Goal: Transaction & Acquisition: Purchase product/service

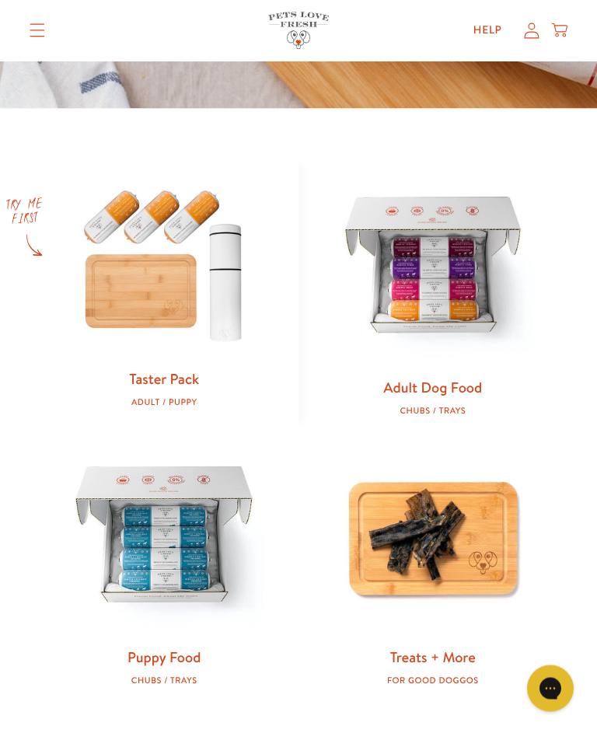
scroll to position [525, 0]
click at [421, 279] on img at bounding box center [433, 267] width 219 height 219
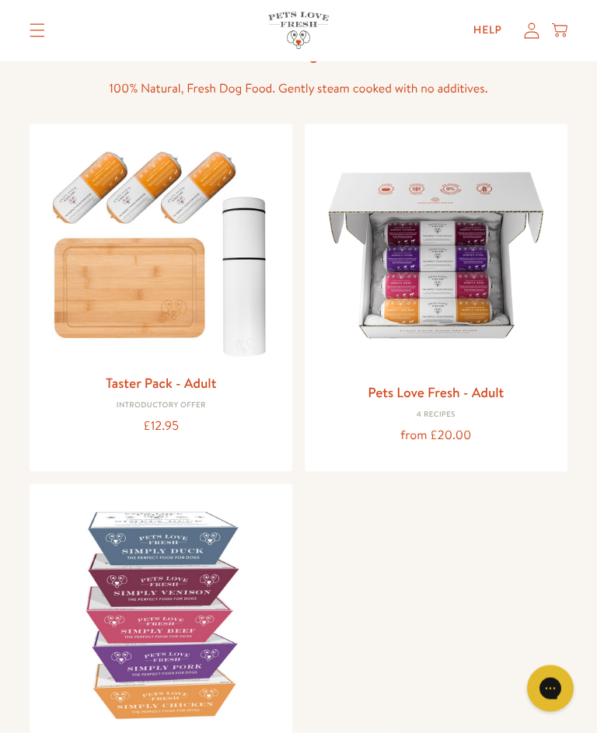
scroll to position [108, 0]
click at [418, 265] on img at bounding box center [436, 255] width 238 height 238
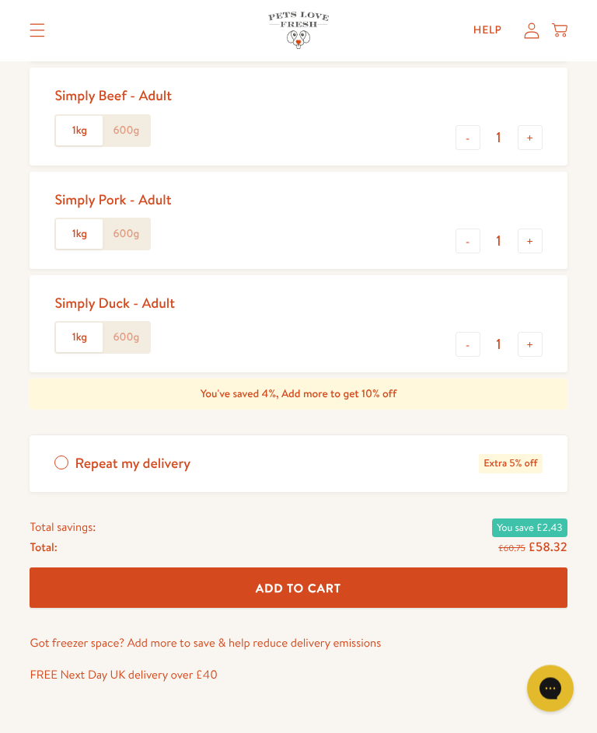
scroll to position [789, 0]
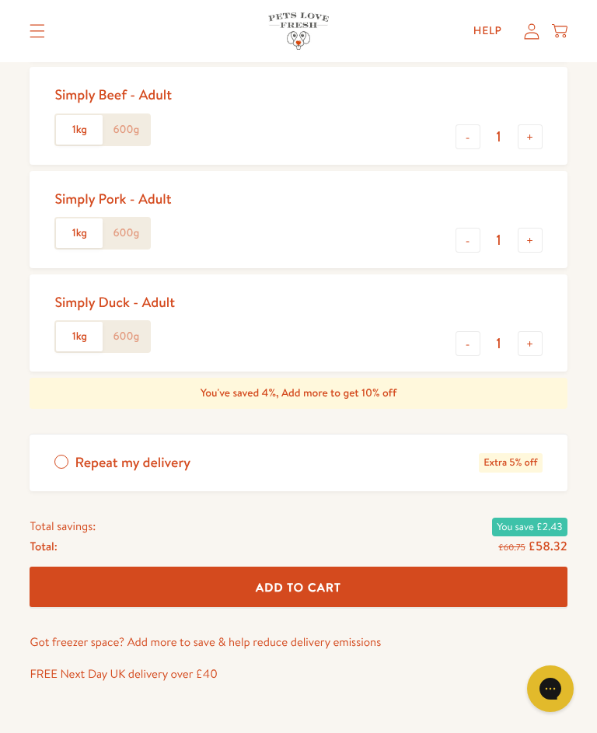
click at [536, 243] on button "+" at bounding box center [530, 240] width 25 height 25
type input "2"
click at [536, 144] on button "+" at bounding box center [530, 136] width 25 height 25
type input "2"
click at [502, 247] on input "2" at bounding box center [499, 240] width 37 height 17
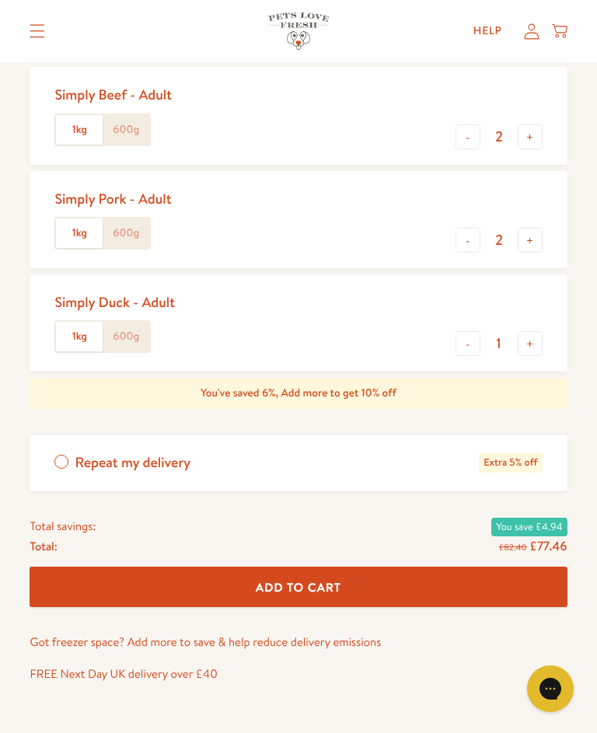
scroll to position [789, 0]
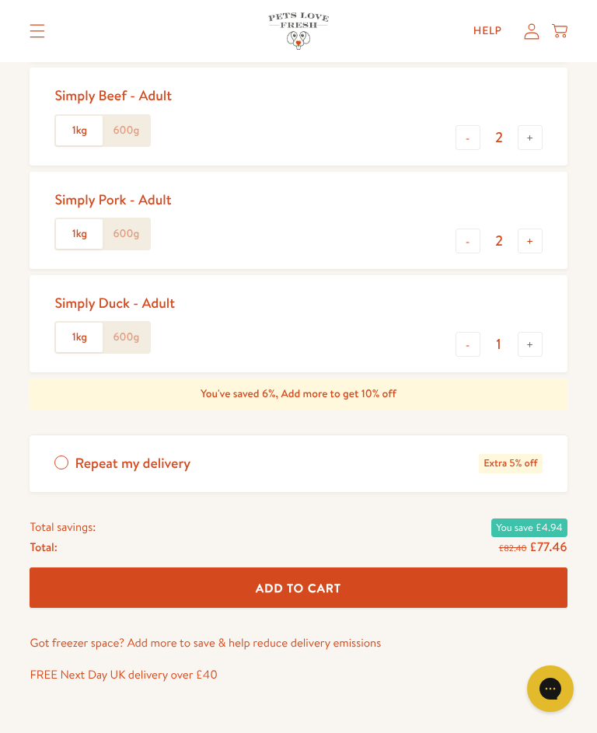
type input "0"
click at [532, 142] on button "+" at bounding box center [530, 137] width 25 height 25
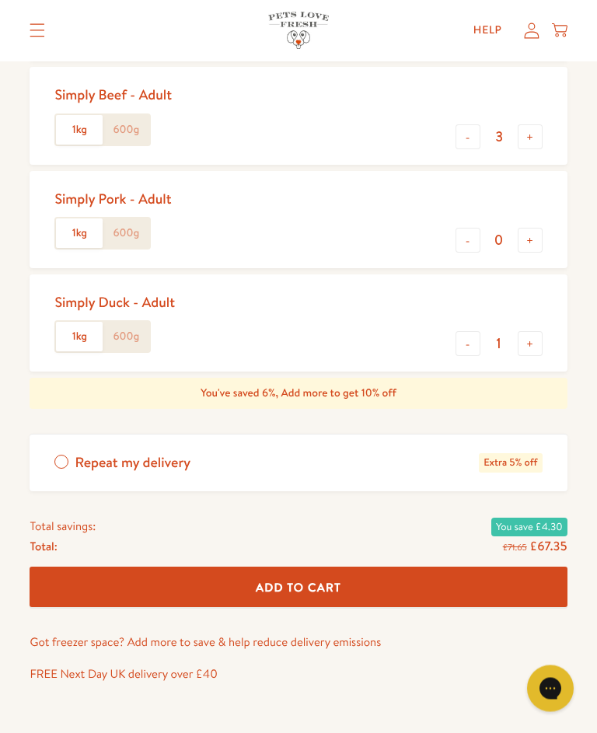
click at [520, 136] on button "+" at bounding box center [530, 137] width 25 height 25
click at [504, 142] on input "4" at bounding box center [499, 136] width 37 height 17
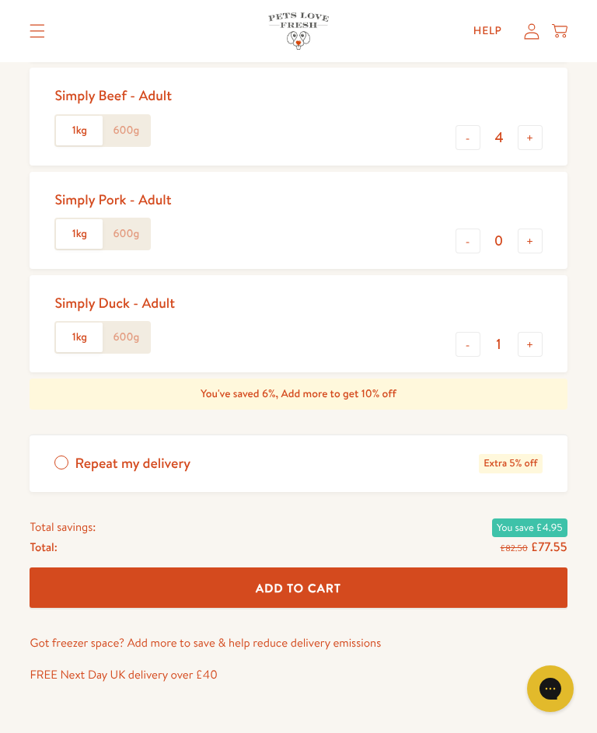
type input "0"
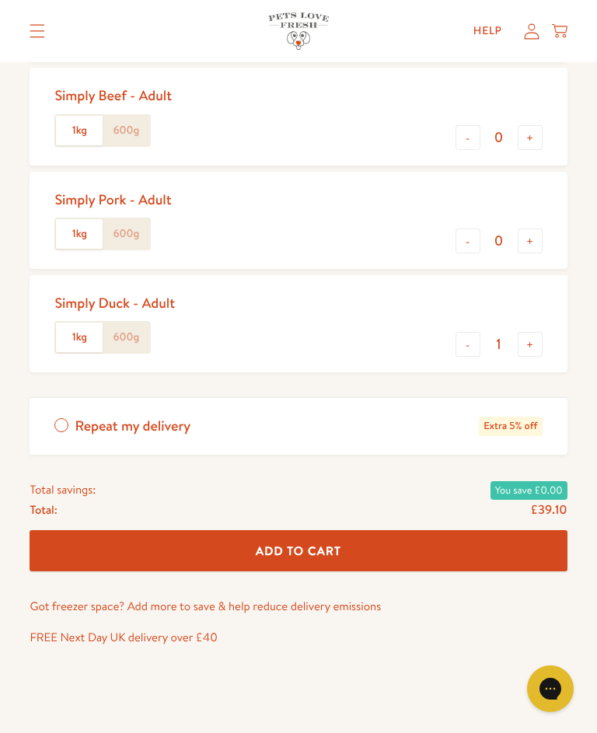
click at [534, 343] on button "+" at bounding box center [530, 344] width 25 height 25
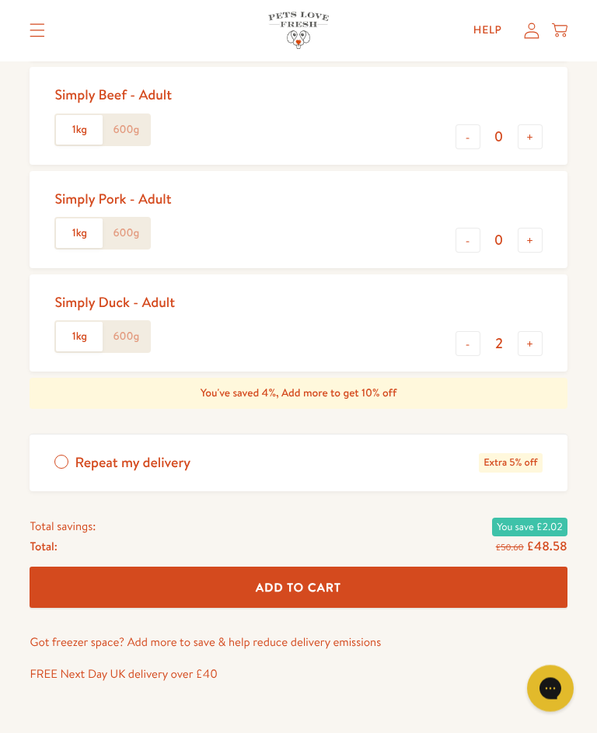
click at [538, 341] on button "+" at bounding box center [530, 344] width 25 height 25
click at [534, 343] on button "+" at bounding box center [530, 343] width 25 height 25
type input "4"
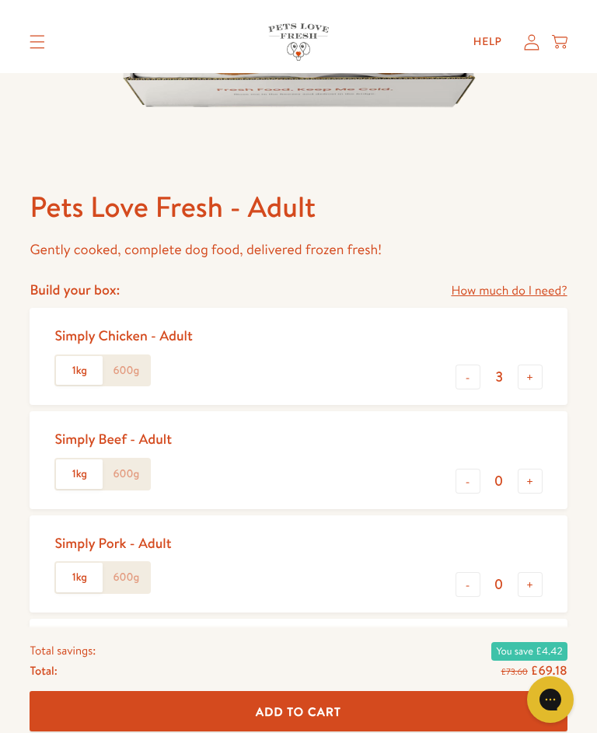
scroll to position [444, 0]
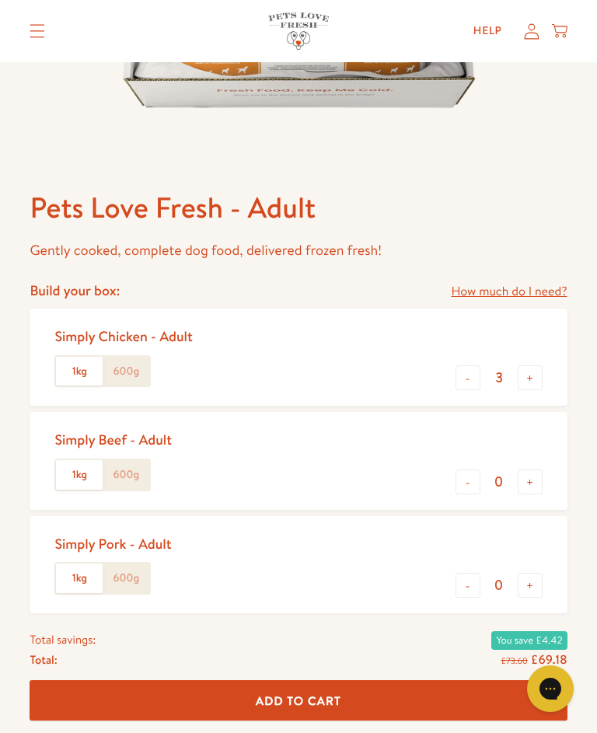
click at [525, 386] on button "+" at bounding box center [530, 378] width 25 height 25
type input "4"
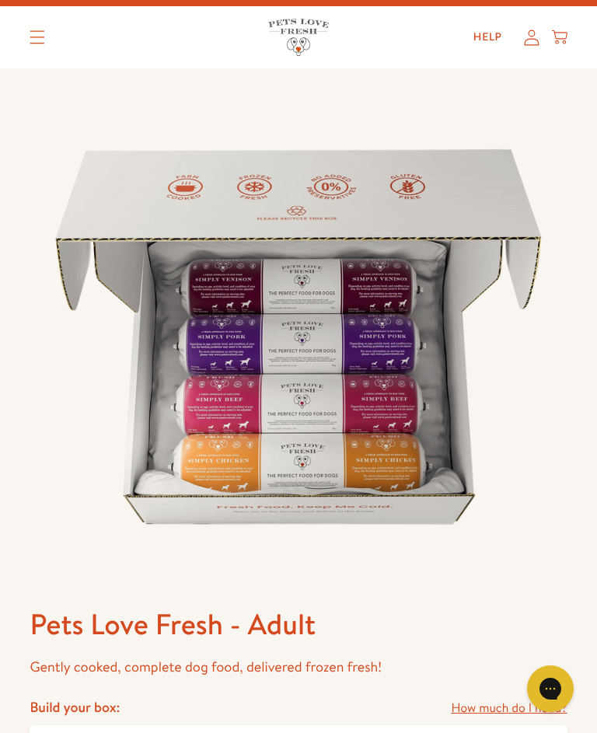
scroll to position [0, 0]
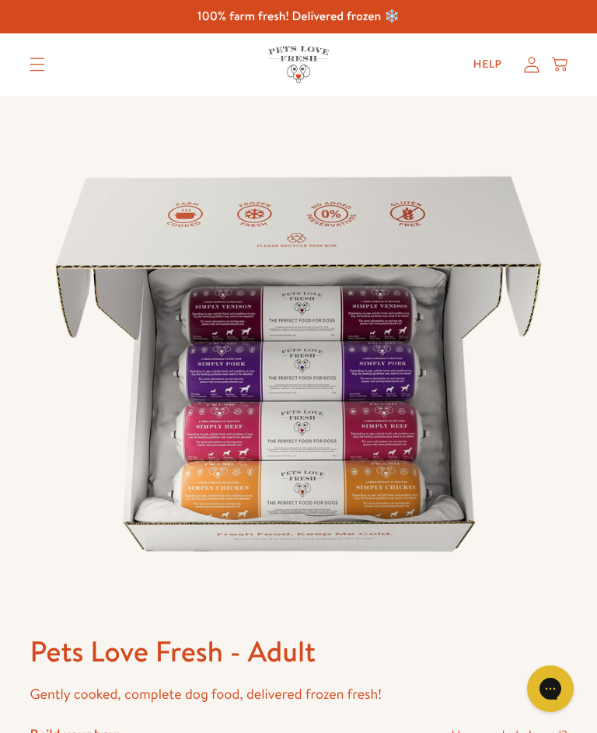
click at [534, 65] on icon at bounding box center [532, 65] width 16 height 16
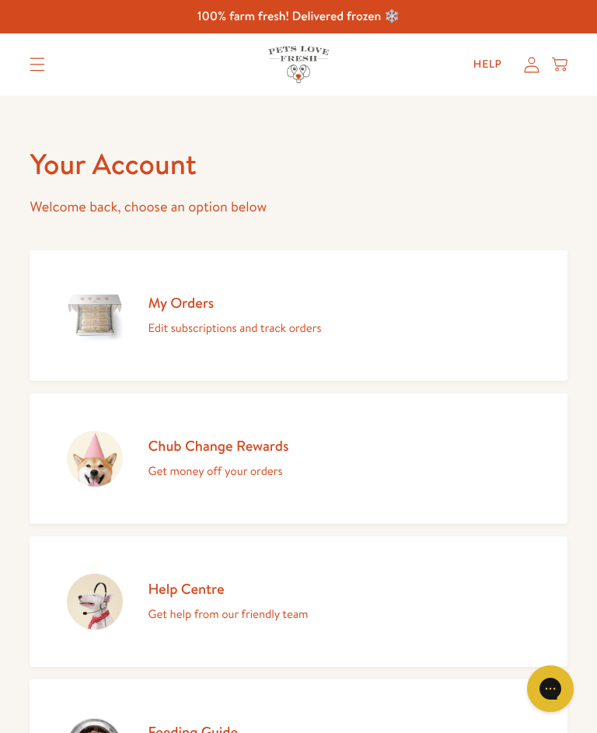
click at [243, 463] on p "Get money off your orders" at bounding box center [218, 471] width 141 height 20
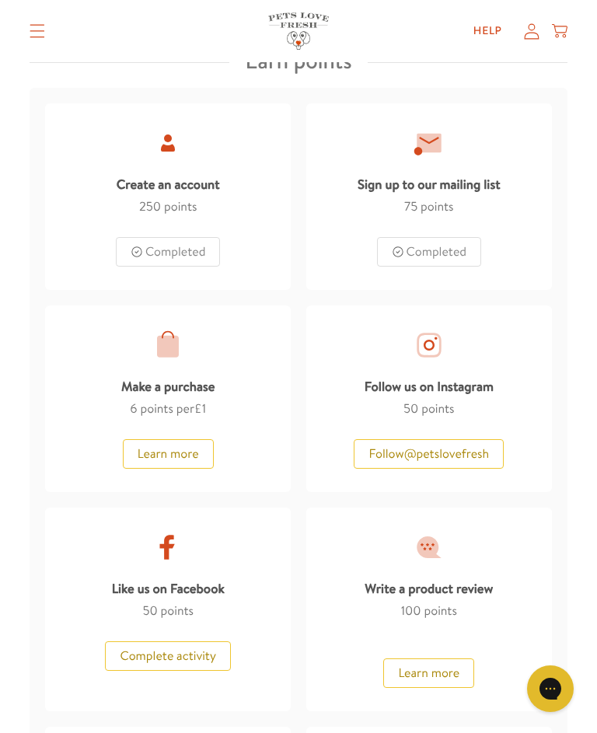
scroll to position [833, 0]
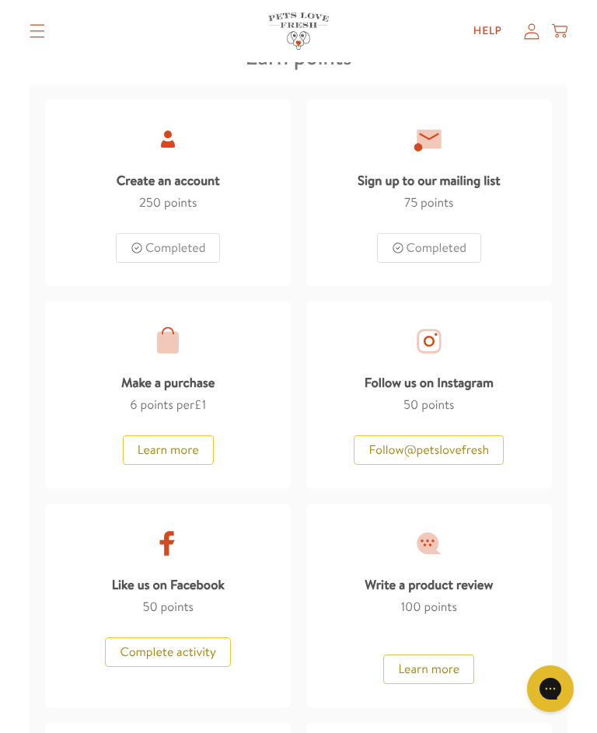
click at [135, 429] on div "Make a purchase 6 points per £1 Learn more" at bounding box center [168, 395] width 246 height 187
click at [128, 453] on button "Learn more" at bounding box center [168, 451] width 91 height 30
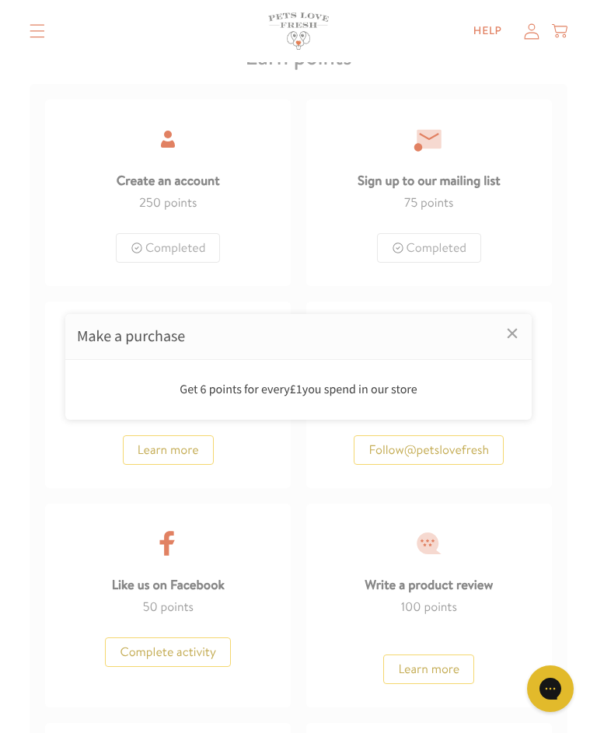
click at [461, 447] on div at bounding box center [298, 366] width 597 height 733
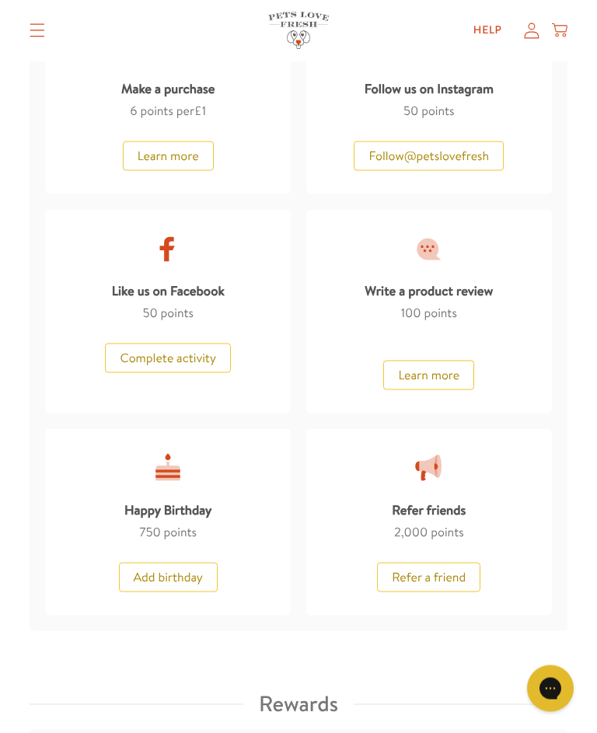
scroll to position [1129, 0]
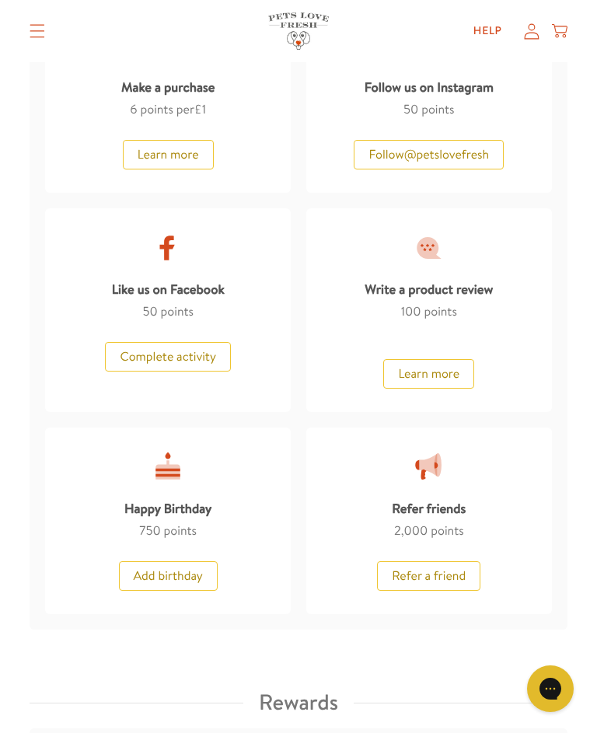
click at [121, 352] on button "Complete activity" at bounding box center [167, 357] width 125 height 30
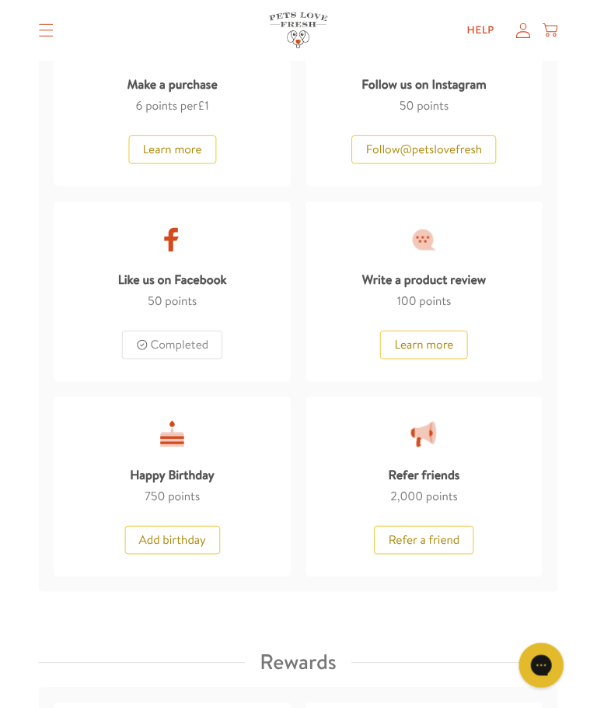
scroll to position [1130, 0]
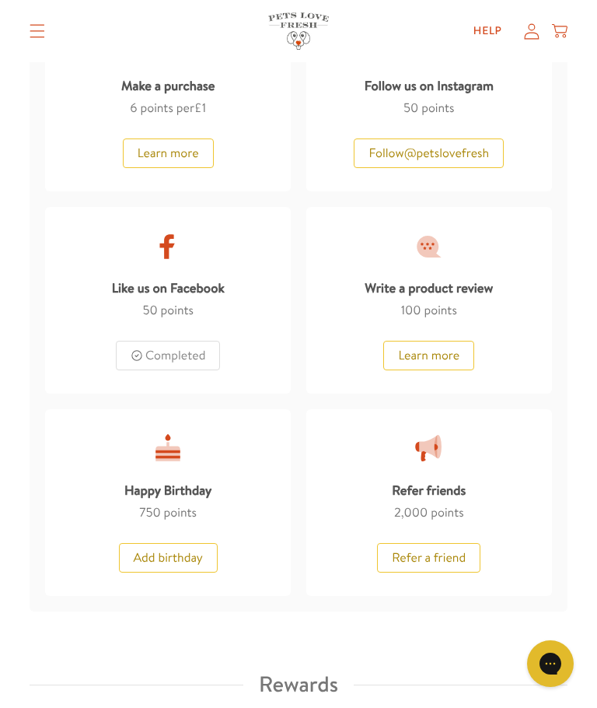
click at [176, 558] on button "Add birthday" at bounding box center [168, 558] width 99 height 30
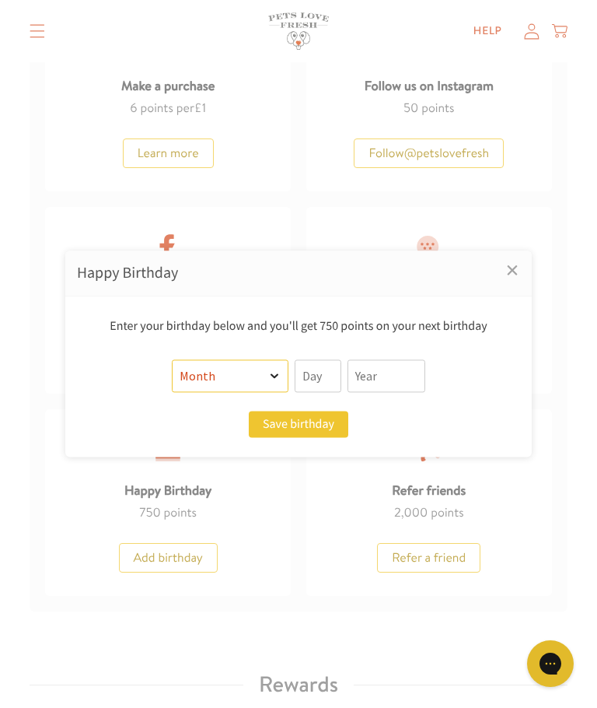
click at [276, 369] on select "Month January February March April May June July August September October Novem…" at bounding box center [230, 376] width 117 height 33
select select "2"
click at [334, 377] on input "text" at bounding box center [318, 376] width 47 height 33
type input "17"
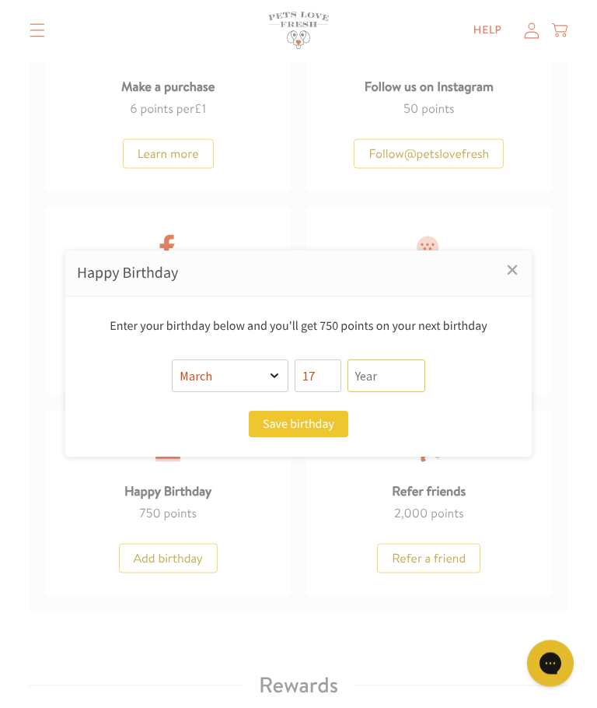
click at [387, 377] on input "text" at bounding box center [387, 376] width 78 height 33
type input "1948"
click at [306, 423] on button "Save birthday" at bounding box center [299, 424] width 100 height 26
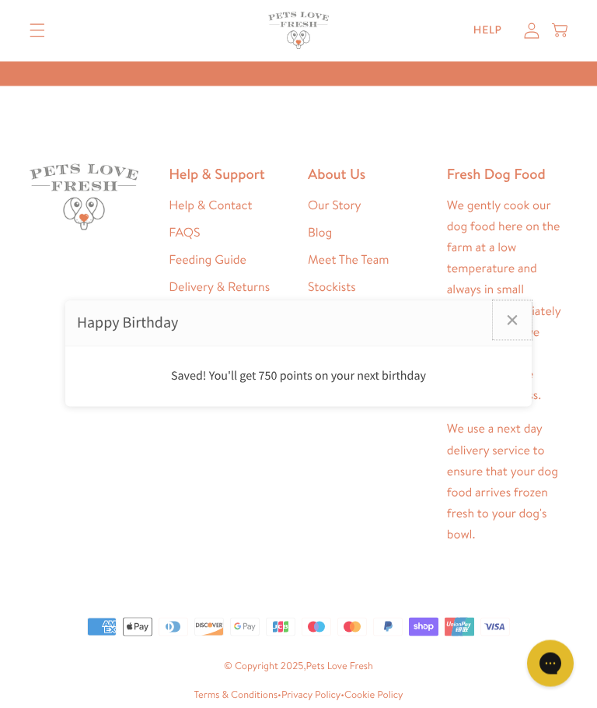
scroll to position [4008, 0]
click at [509, 340] on link "×" at bounding box center [512, 320] width 39 height 39
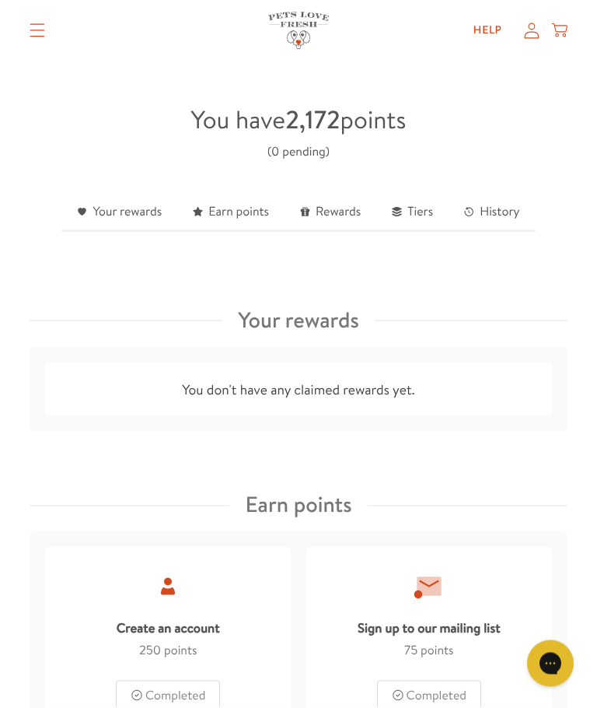
scroll to position [383, 0]
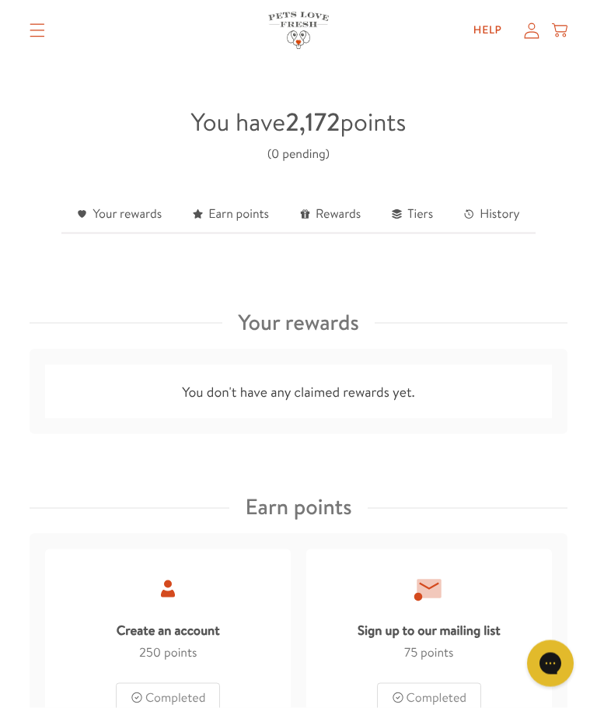
click at [577, 38] on header "Shop All About Reviews Expert Advice My account Shop All About Reviews Expert A…" at bounding box center [298, 31] width 597 height 62
click at [584, 25] on header "Shop All About Reviews Expert Advice My account Shop All About Reviews Expert A…" at bounding box center [298, 31] width 597 height 62
click at [566, 23] on icon at bounding box center [560, 31] width 16 height 17
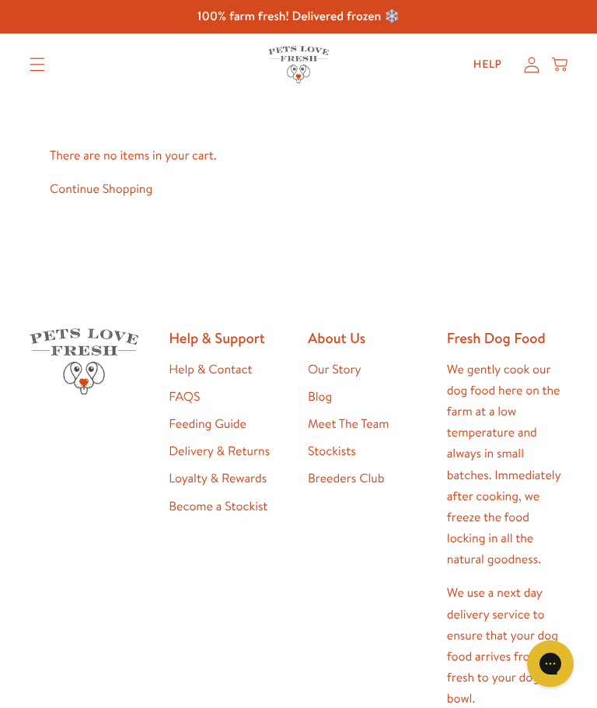
click at [82, 184] on link "Continue Shopping" at bounding box center [101, 188] width 103 height 17
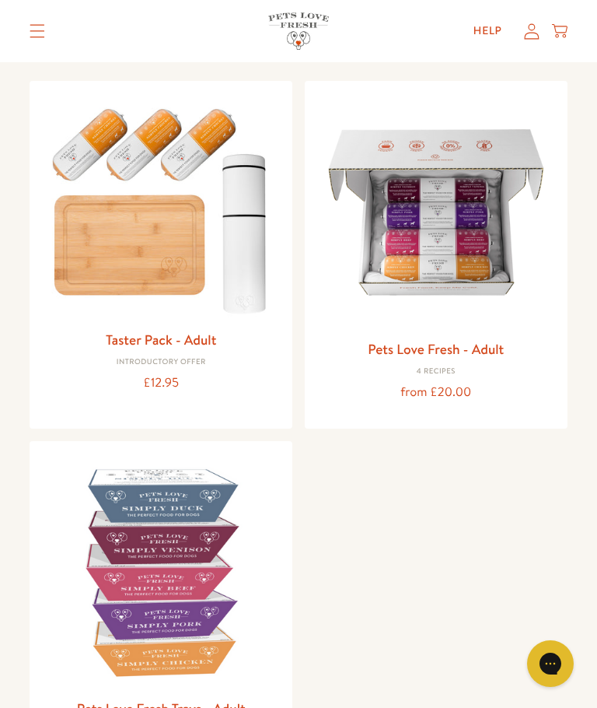
scroll to position [149, 0]
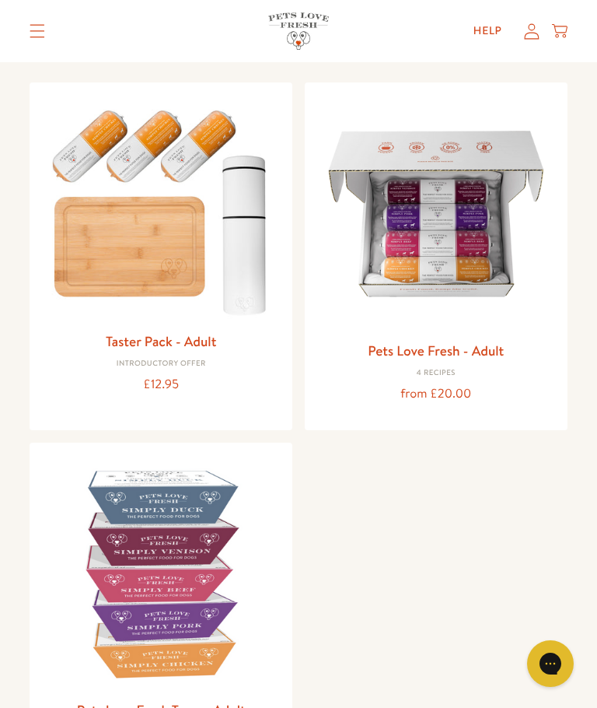
click at [459, 262] on img at bounding box center [436, 214] width 238 height 238
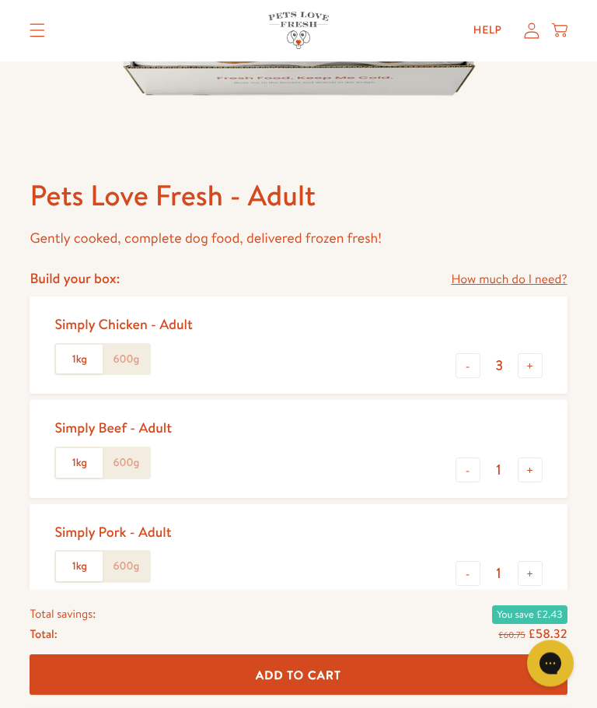
scroll to position [457, 0]
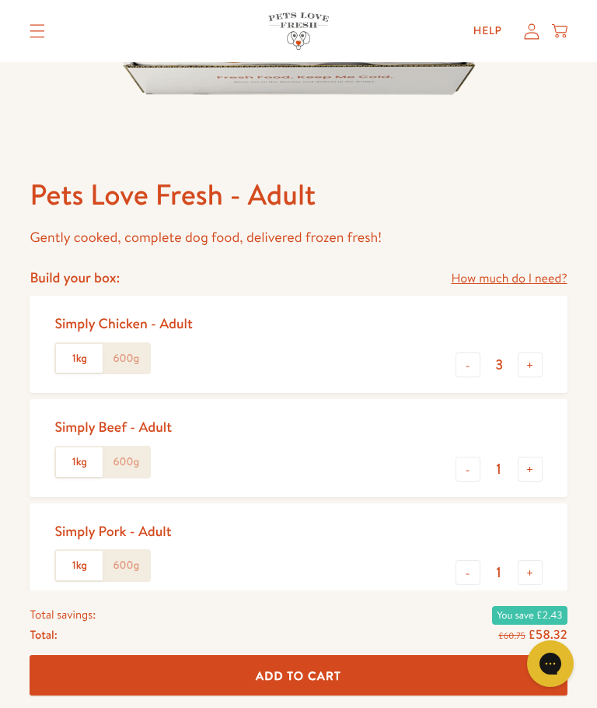
click at [499, 467] on input "1" at bounding box center [499, 468] width 37 height 17
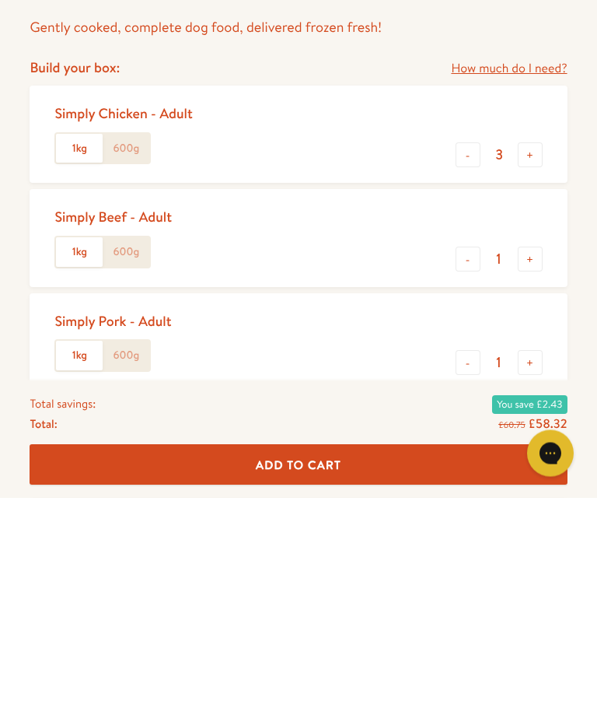
click at [463, 457] on button "-" at bounding box center [468, 469] width 25 height 25
type input "0"
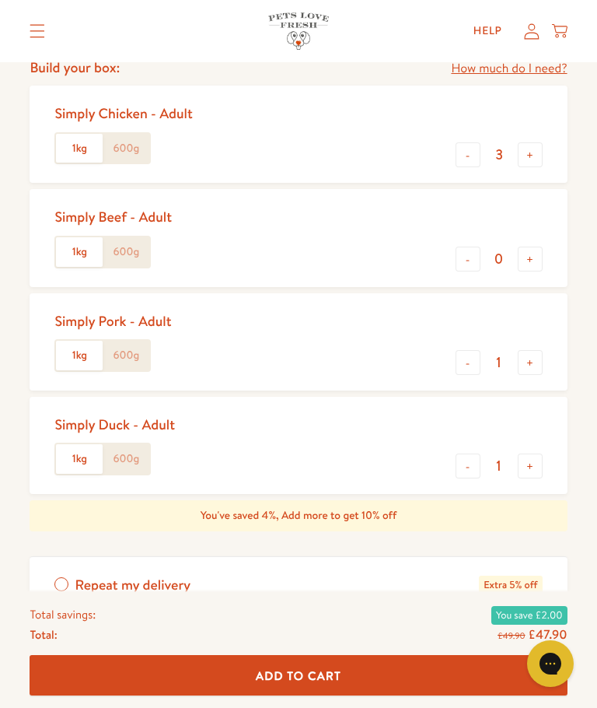
click at [462, 370] on button "-" at bounding box center [468, 362] width 25 height 25
type input "0"
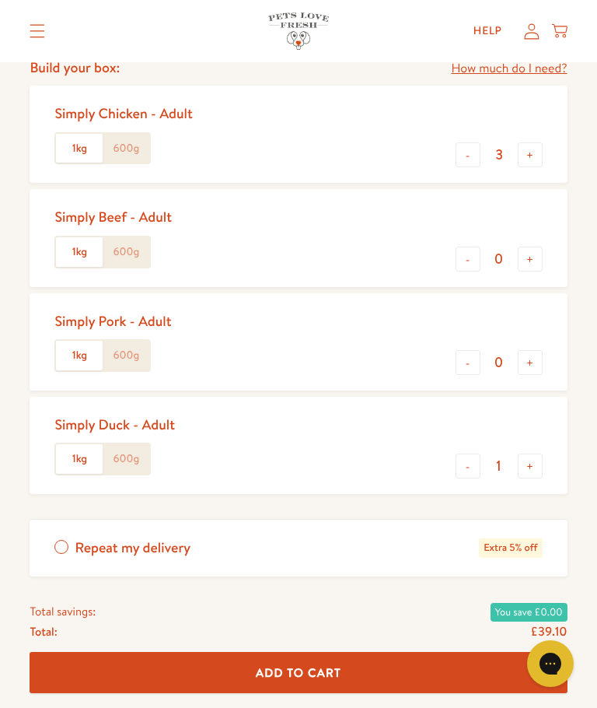
click at [530, 471] on button "+" at bounding box center [530, 465] width 25 height 25
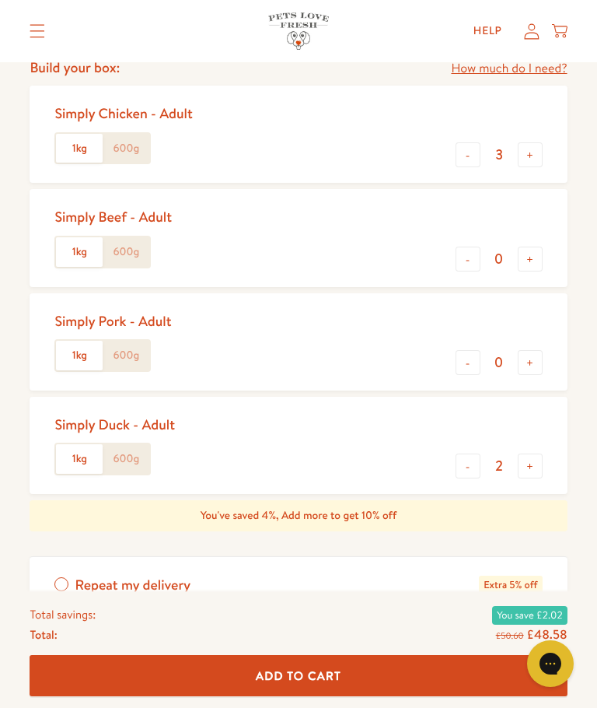
click at [534, 465] on button "+" at bounding box center [530, 465] width 25 height 25
click at [535, 468] on button "+" at bounding box center [530, 465] width 25 height 25
type input "4"
click at [530, 156] on button "+" at bounding box center [530, 154] width 25 height 25
type input "4"
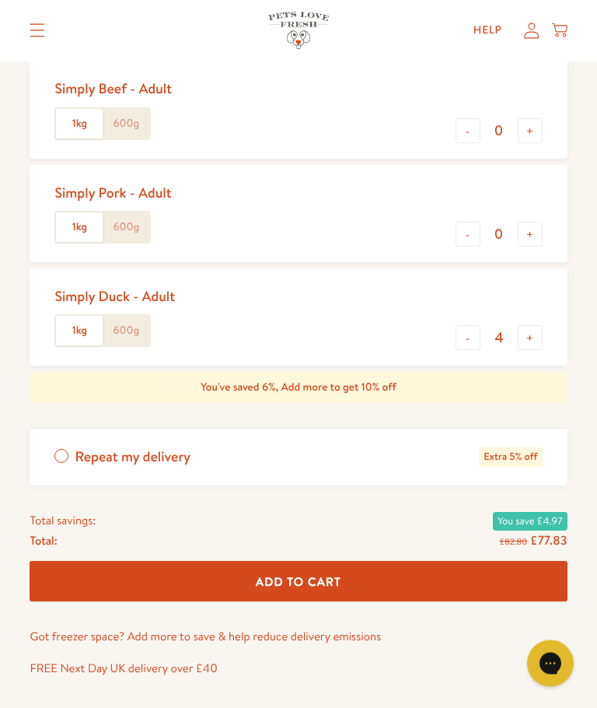
scroll to position [800, 0]
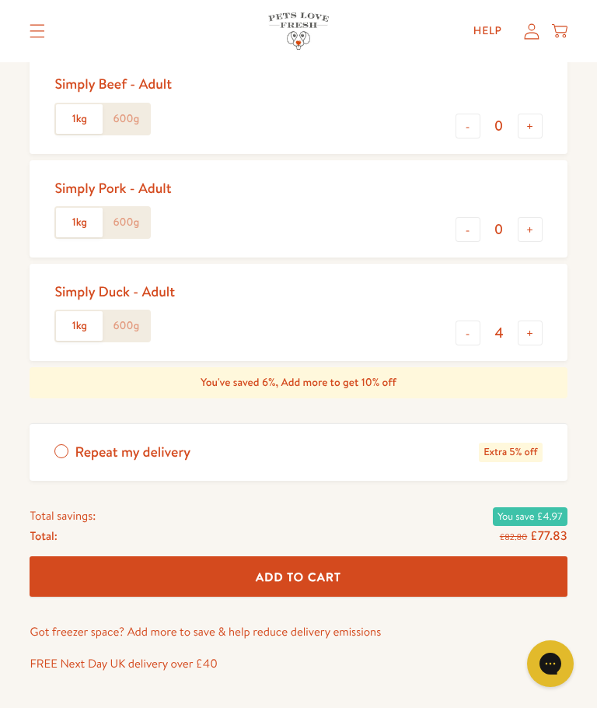
click at [337, 572] on span "Add To Cart" at bounding box center [299, 577] width 86 height 16
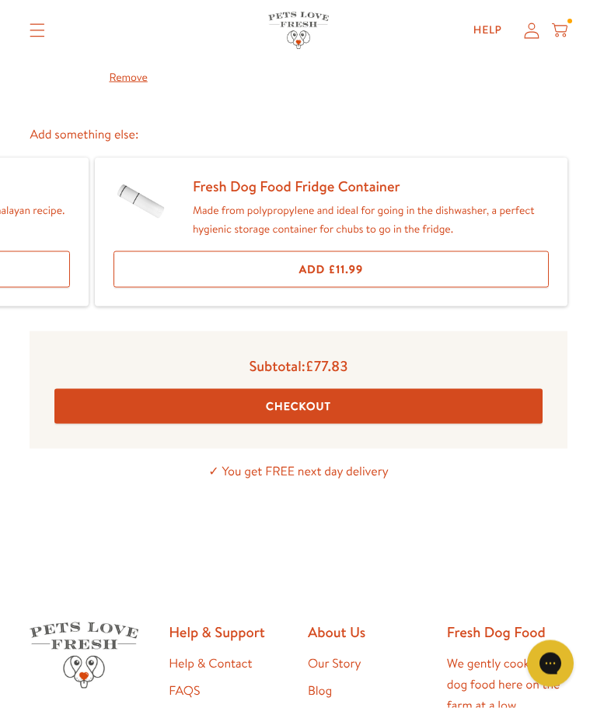
scroll to position [205, 0]
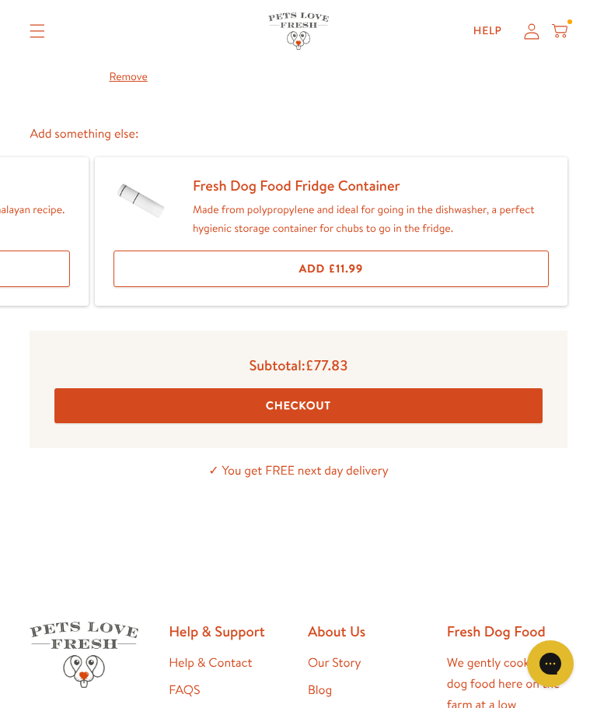
click at [329, 397] on button "Checkout" at bounding box center [298, 405] width 488 height 35
